Goal: Information Seeking & Learning: Learn about a topic

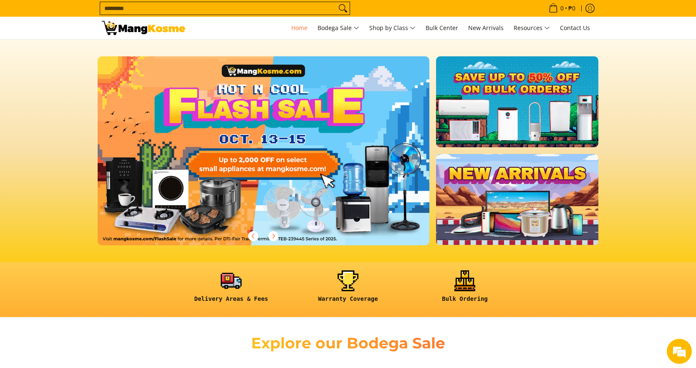
scroll to position [162, 0]
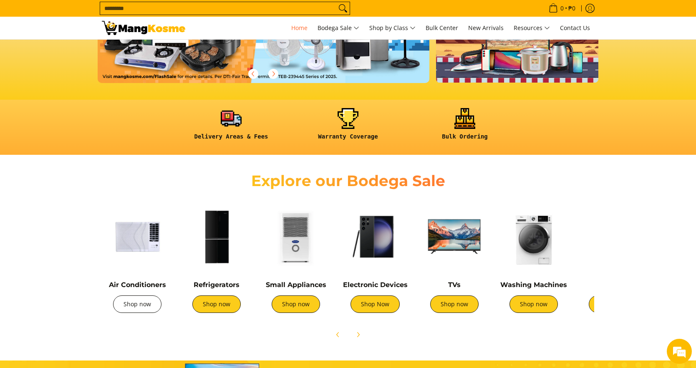
drag, startPoint x: 394, startPoint y: 213, endPoint x: 145, endPoint y: 302, distance: 264.8
click at [145, 302] on link "Shop now" at bounding box center [137, 304] width 48 height 18
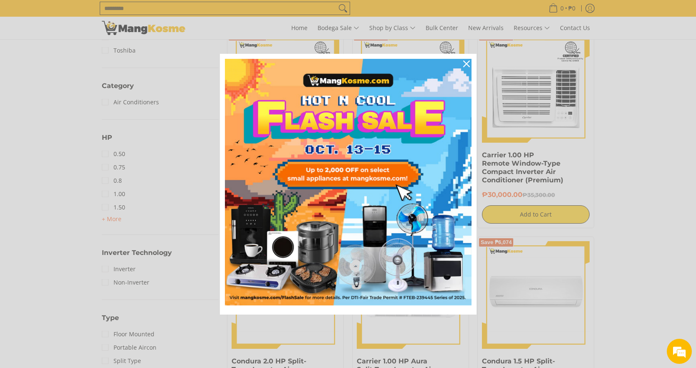
scroll to position [365, 0]
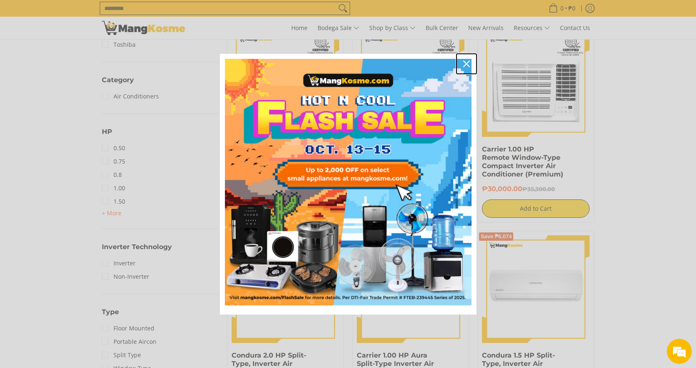
click at [466, 63] on icon "close icon" at bounding box center [466, 63] width 7 height 7
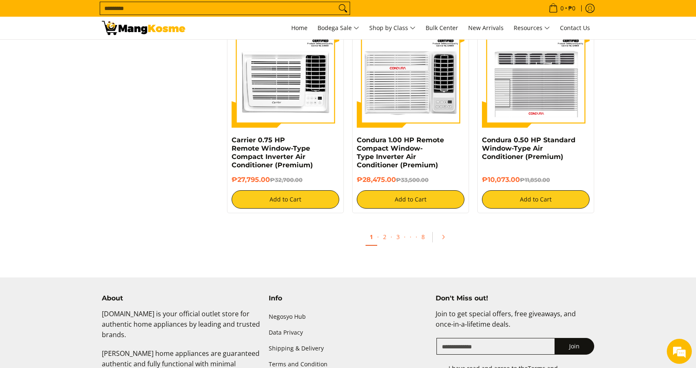
scroll to position [1571, 0]
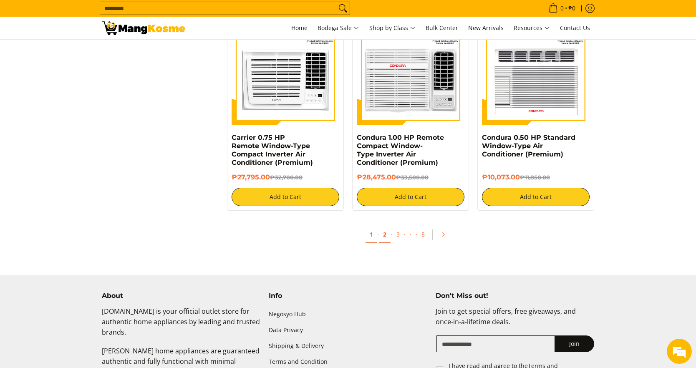
click at [387, 239] on link "2" at bounding box center [385, 234] width 12 height 17
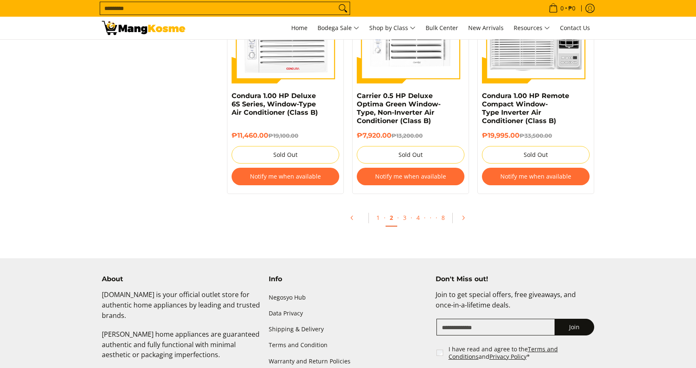
scroll to position [1577, 0]
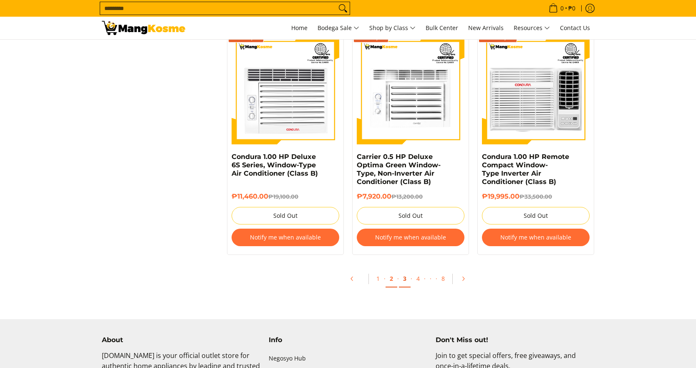
click at [402, 278] on link "3" at bounding box center [405, 278] width 12 height 17
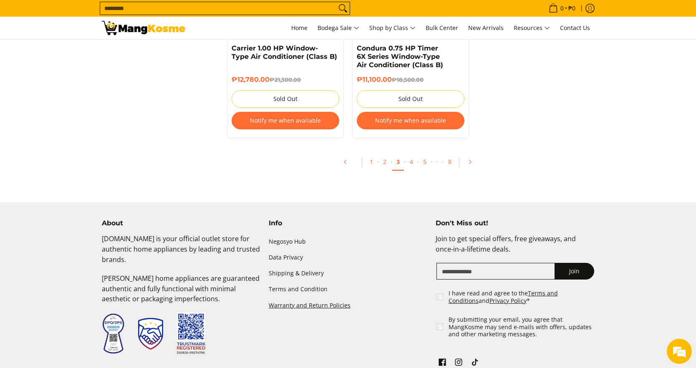
scroll to position [1838, 0]
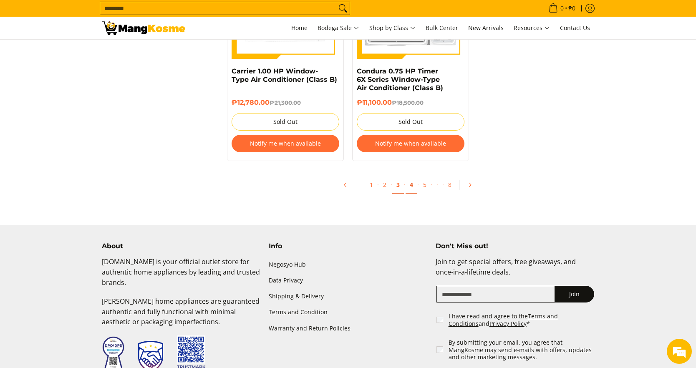
click at [413, 181] on link "4" at bounding box center [412, 184] width 12 height 17
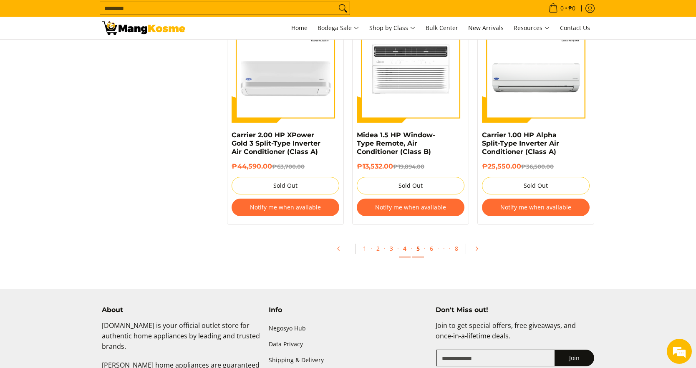
click at [420, 255] on link "5" at bounding box center [418, 248] width 12 height 17
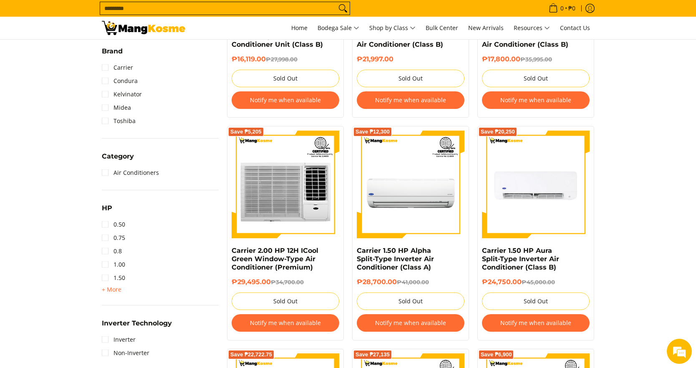
scroll to position [322, 0]
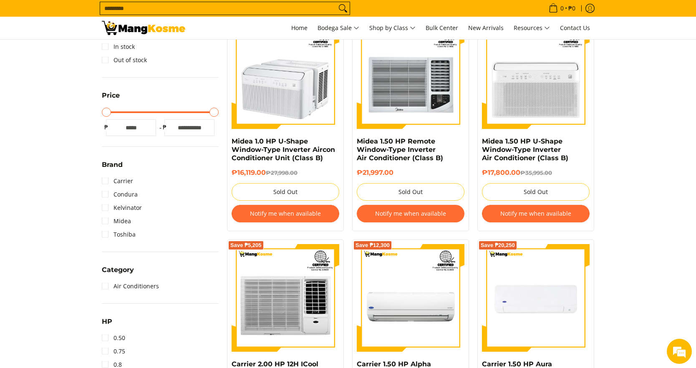
scroll to position [0, 0]
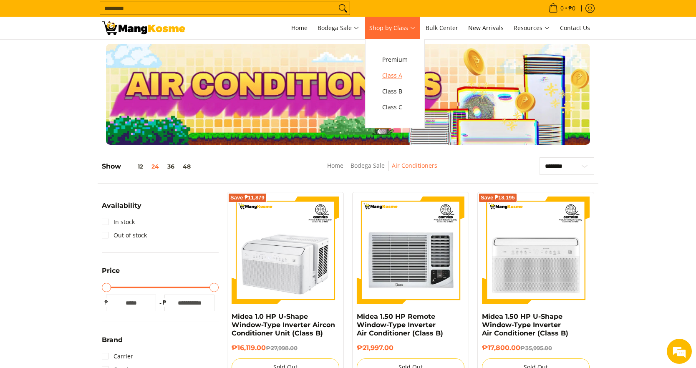
click at [406, 80] on span "Class A" at bounding box center [394, 76] width 25 height 10
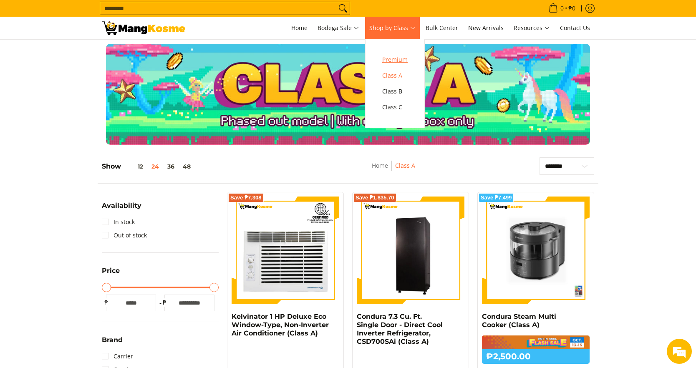
click at [406, 60] on span "Premium" at bounding box center [394, 60] width 25 height 10
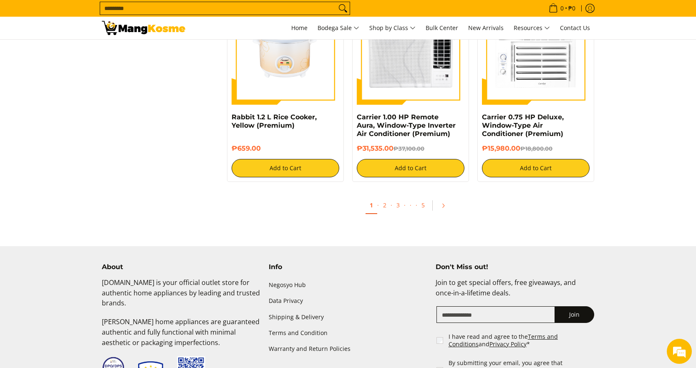
scroll to position [1729, 0]
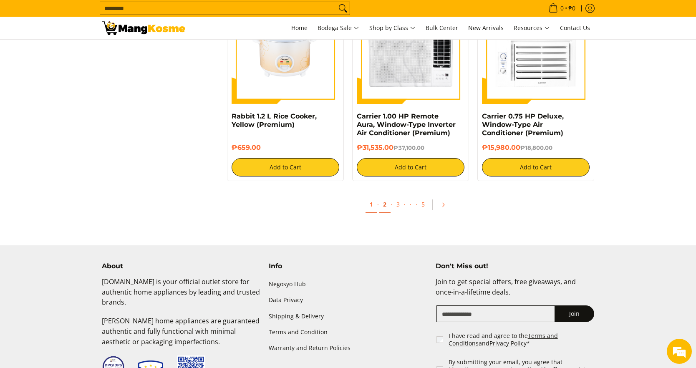
click at [383, 208] on link "2" at bounding box center [385, 204] width 12 height 17
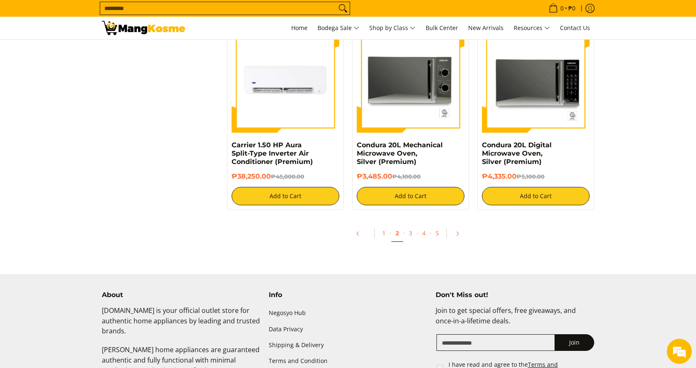
scroll to position [1623, 0]
click at [409, 237] on link "3" at bounding box center [411, 233] width 12 height 17
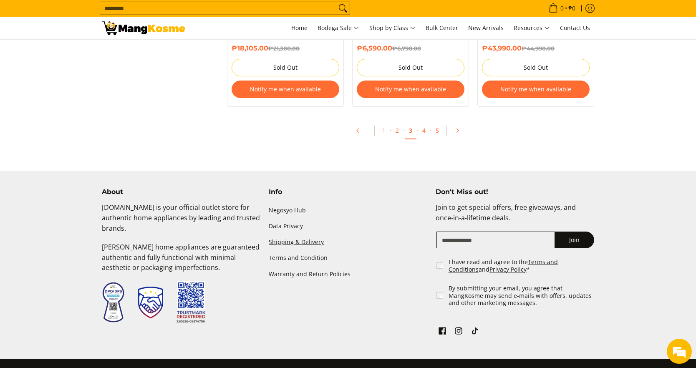
scroll to position [1826, 0]
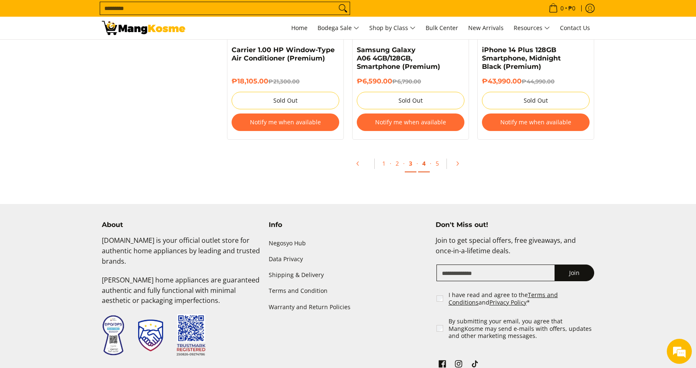
click at [426, 158] on link "4" at bounding box center [424, 163] width 12 height 17
